Goal: Information Seeking & Learning: Learn about a topic

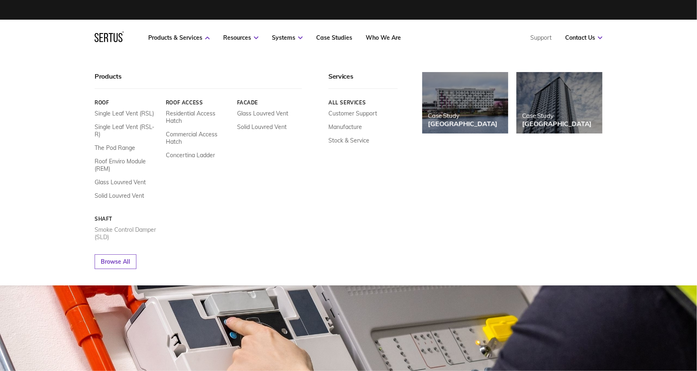
click at [129, 229] on link "Smoke Control Damper (SLD)" at bounding box center [127, 233] width 65 height 15
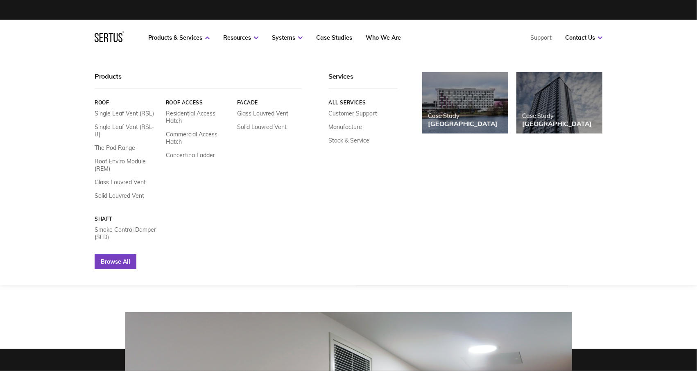
click at [114, 267] on link "Browse All" at bounding box center [116, 261] width 42 height 15
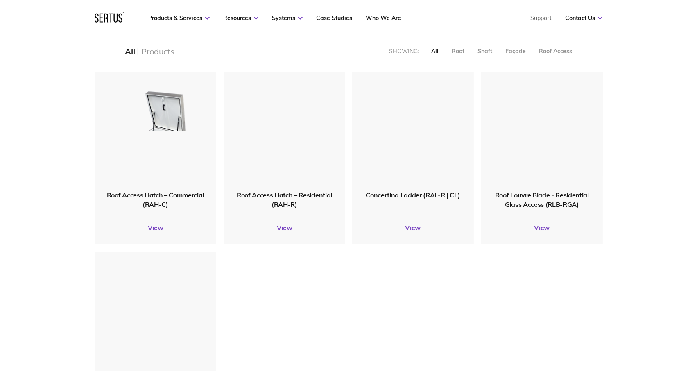
scroll to position [902, 0]
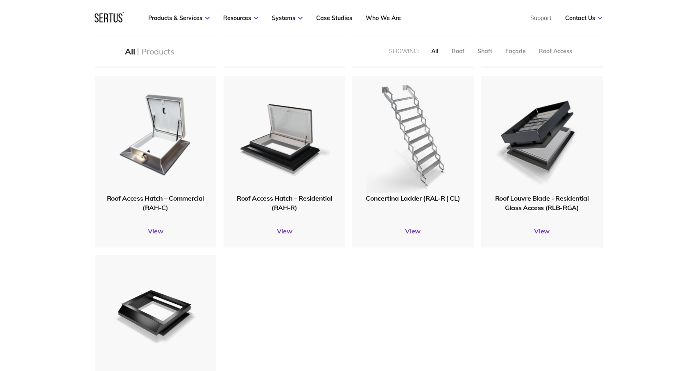
click at [416, 138] on img at bounding box center [413, 135] width 95 height 117
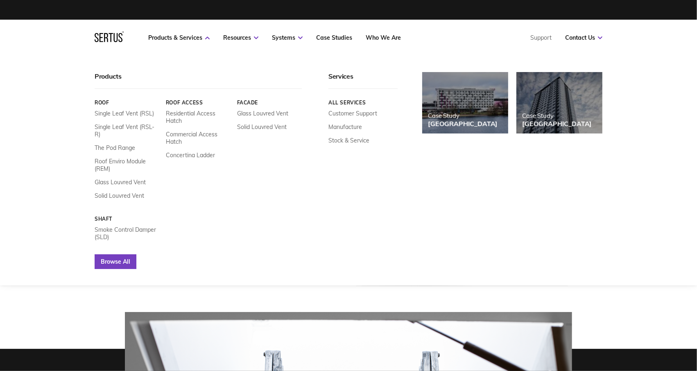
click at [125, 259] on link "Browse All" at bounding box center [116, 261] width 42 height 15
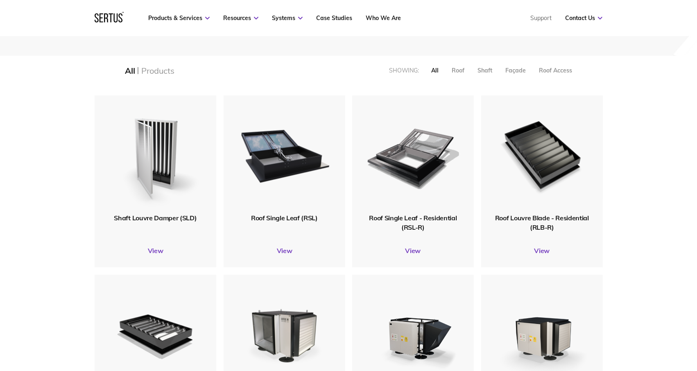
click at [521, 222] on span "Roof Louvre Blade - Residential (RLB-R)" at bounding box center [542, 222] width 94 height 17
click at [523, 189] on img at bounding box center [542, 154] width 98 height 120
